Goal: Information Seeking & Learning: Learn about a topic

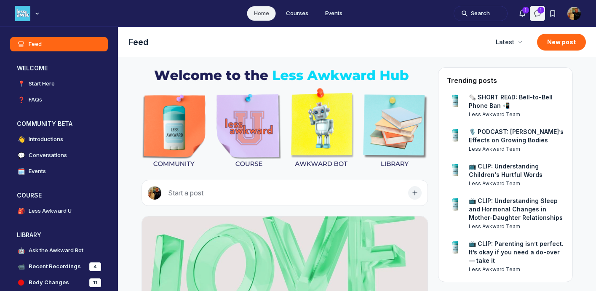
scroll to position [2254, 1613]
click at [326, 134] on img "Main Content" at bounding box center [285, 118] width 286 height 102
click at [324, 126] on img "Main Content" at bounding box center [285, 118] width 286 height 102
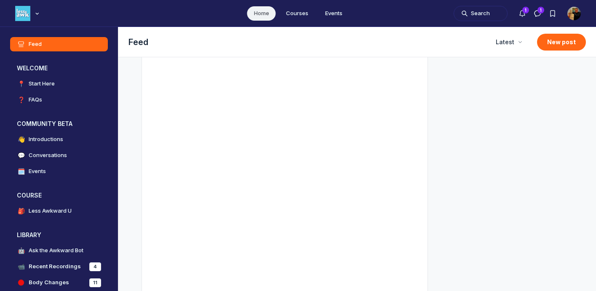
scroll to position [359, 0]
click at [52, 250] on h4 "Ask the Awkward Bot" at bounding box center [56, 250] width 55 height 8
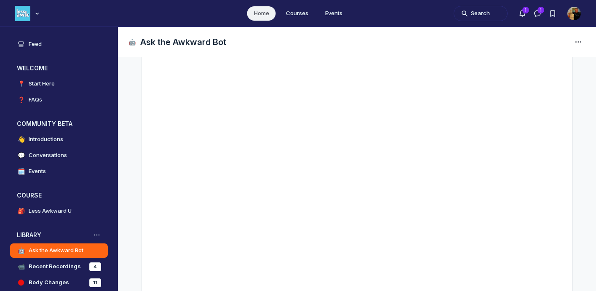
scroll to position [163, 0]
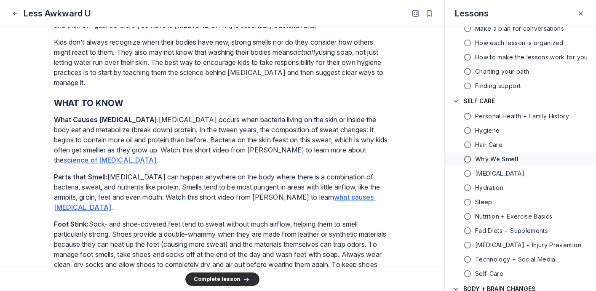
scroll to position [260, 0]
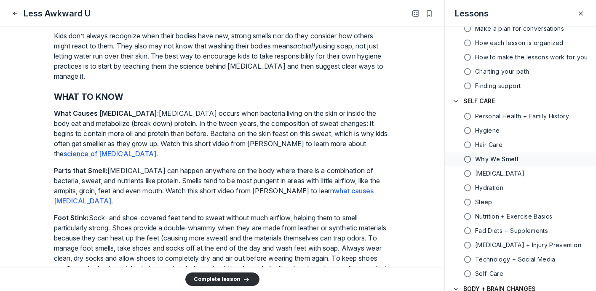
click at [157, 150] on u "science of [MEDICAL_DATA]" at bounding box center [110, 154] width 93 height 8
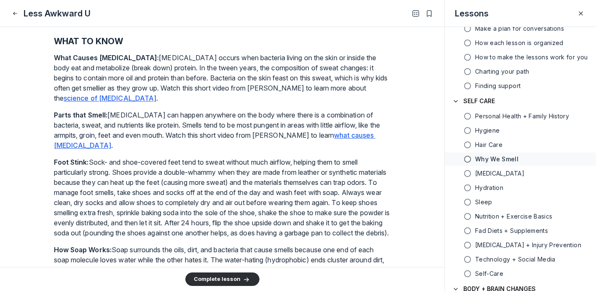
scroll to position [320, 0]
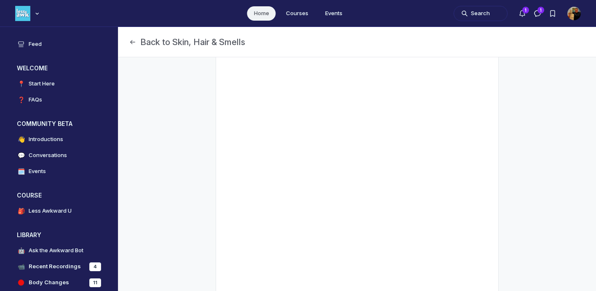
scroll to position [87, 0]
click at [135, 43] on icon "Page Header" at bounding box center [132, 42] width 8 height 8
